Goal: Transaction & Acquisition: Purchase product/service

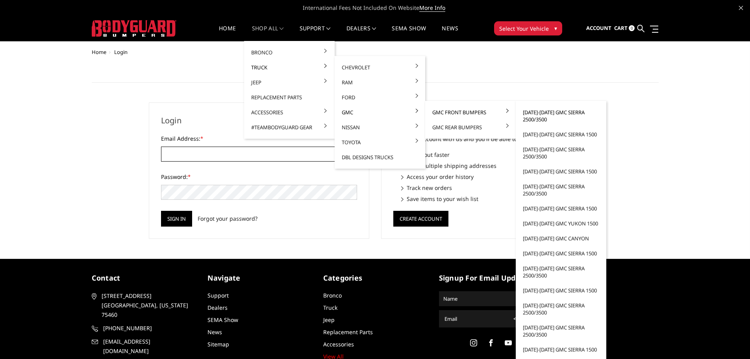
type input "JWCCPLUS@HOTMAIL.COM"
click at [530, 113] on link "[DATE]-[DATE] GMC Sierra 2500/3500" at bounding box center [561, 116] width 84 height 22
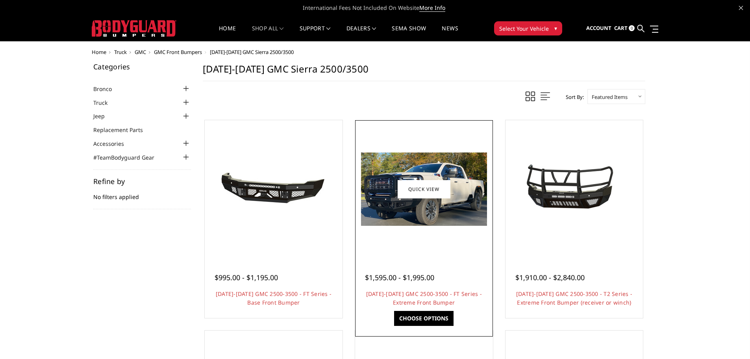
click at [430, 206] on img at bounding box center [424, 188] width 126 height 73
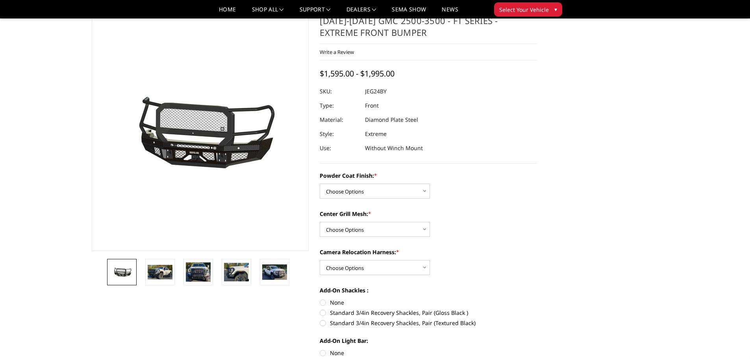
scroll to position [39, 0]
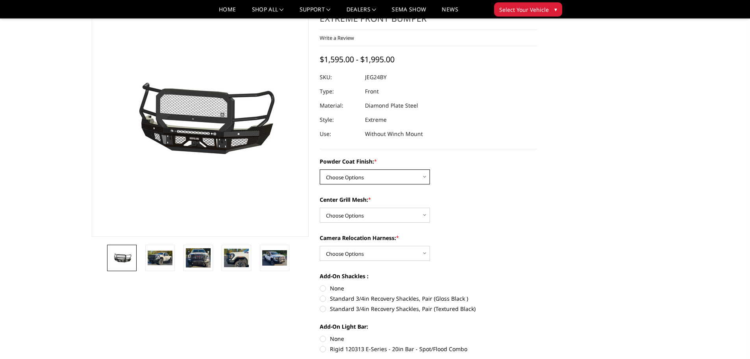
click at [358, 181] on select "Choose Options Bare Metal Gloss Black Powder Coat Textured Black Powder Coat" at bounding box center [375, 176] width 110 height 15
select select "3285"
click at [320, 169] on select "Choose Options Bare Metal Gloss Black Powder Coat Textured Black Powder Coat" at bounding box center [375, 176] width 110 height 15
click at [352, 209] on select "Choose Options WITH Expanded Metal in Center Grill WITHOUT Expanded Metal in Ce…" at bounding box center [375, 214] width 110 height 15
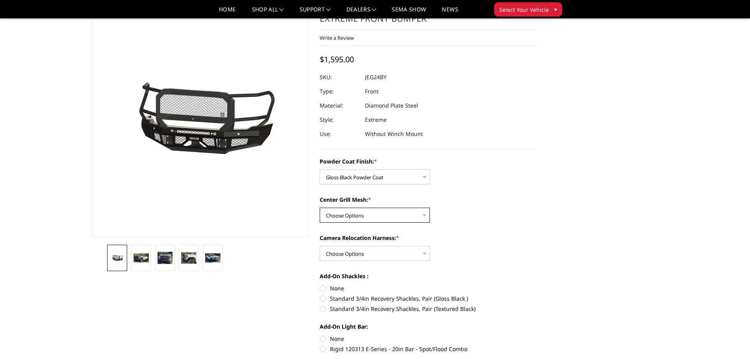
select select "3287"
click at [320, 207] on select "Choose Options WITH Expanded Metal in Center Grill WITHOUT Expanded Metal in Ce…" at bounding box center [375, 214] width 110 height 15
drag, startPoint x: 352, startPoint y: 255, endPoint x: 352, endPoint y: 260, distance: 5.5
click at [352, 255] on select "Choose Options WITH Camera Relocation Harness WITHOUT Camera Relocation Harness" at bounding box center [375, 253] width 110 height 15
select select "3289"
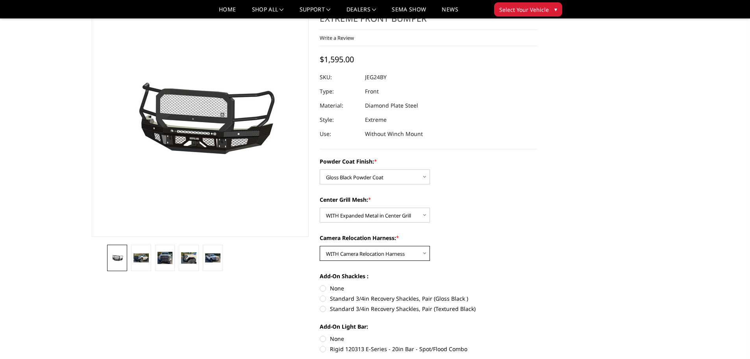
click at [320, 246] on select "Choose Options WITH Camera Relocation Harness WITHOUT Camera Relocation Harness" at bounding box center [375, 253] width 110 height 15
click at [363, 257] on select "Choose Options WITH Camera Relocation Harness WITHOUT Camera Relocation Harness" at bounding box center [375, 253] width 110 height 15
click at [203, 263] on link at bounding box center [213, 257] width 20 height 26
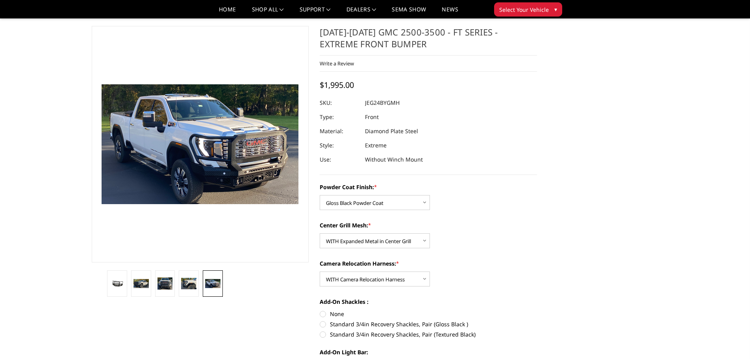
scroll to position [0, 0]
